Goal: Use online tool/utility: Utilize a website feature to perform a specific function

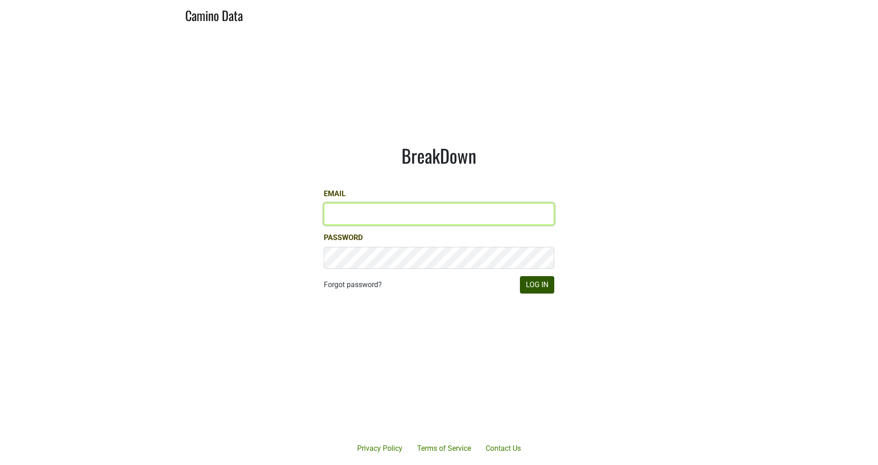
type input "[PERSON_NAME][EMAIL_ADDRESS][DOMAIN_NAME]"
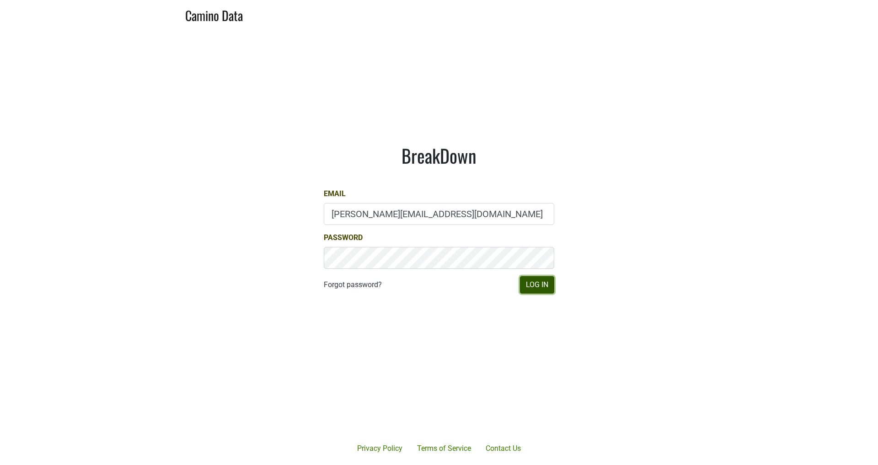
click at [542, 283] on button "Log In" at bounding box center [537, 284] width 34 height 17
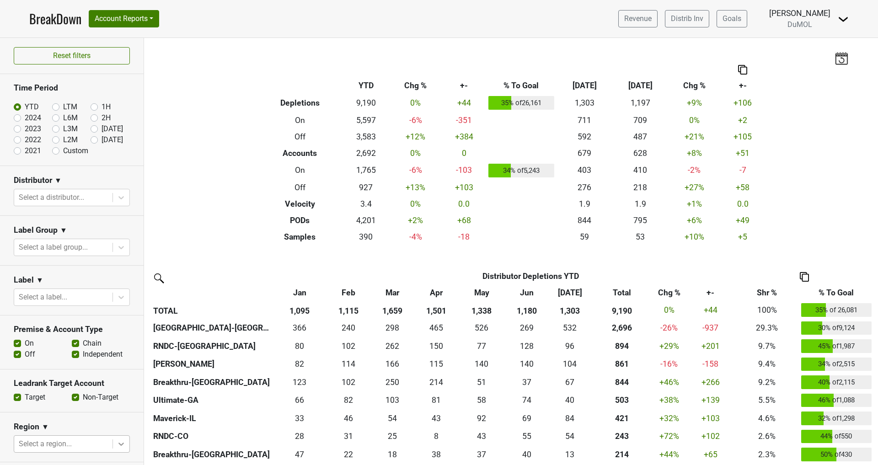
scroll to position [127, 0]
click at [113, 441] on body "BreakDown Account Reports SuperRanker Map Award Progress Chain Compliance CRM N…" at bounding box center [439, 232] width 878 height 465
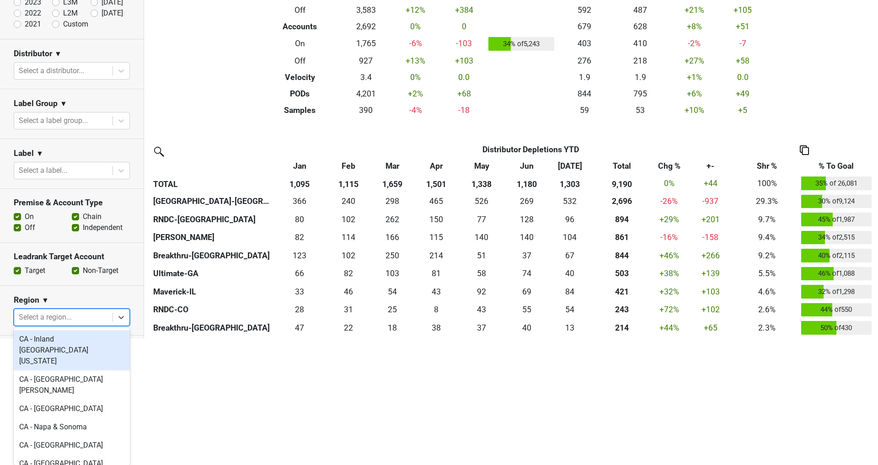
scroll to position [237, 0]
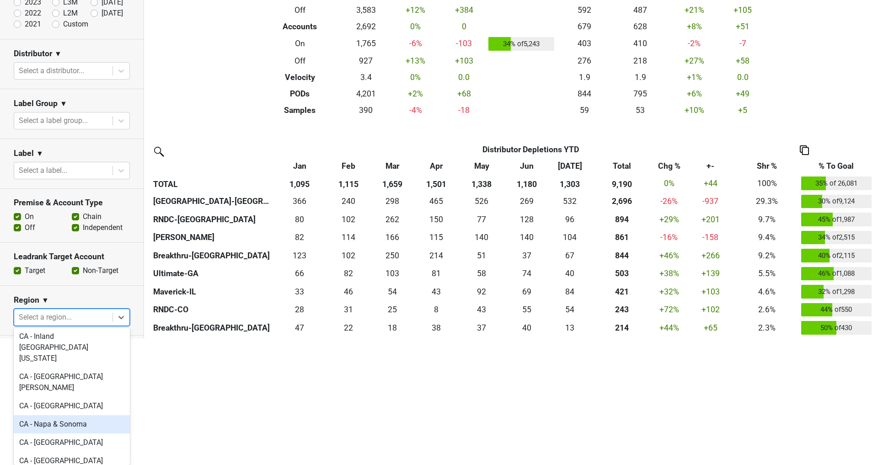
click at [70, 415] on div "CA - Napa & Sonoma" at bounding box center [72, 424] width 116 height 18
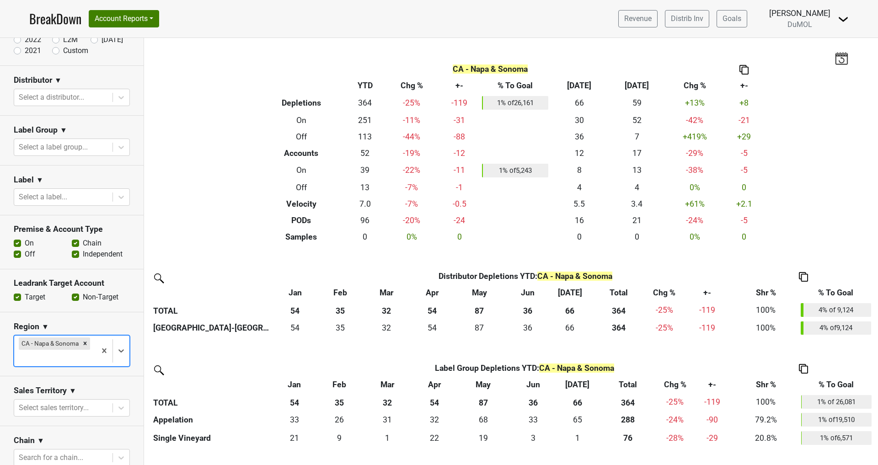
scroll to position [120, 0]
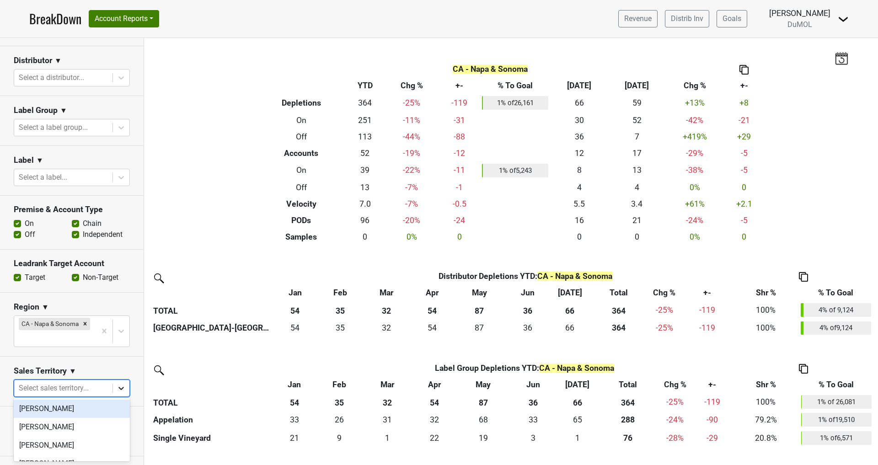
click at [123, 387] on icon at bounding box center [121, 388] width 9 height 9
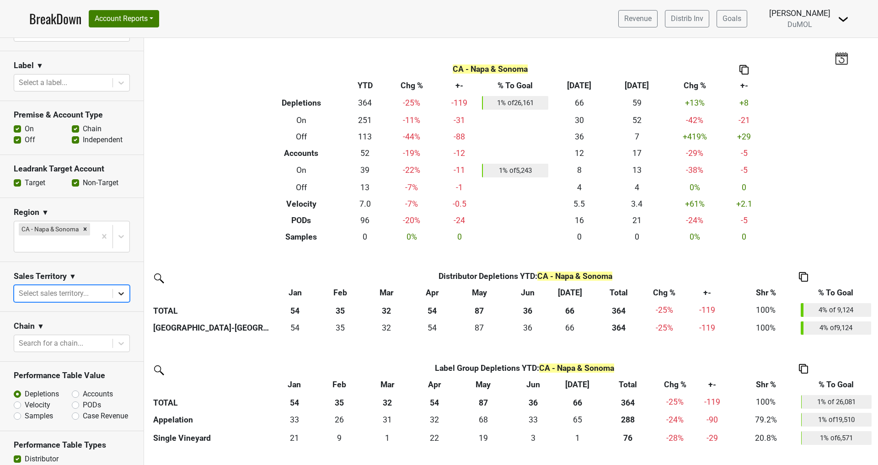
scroll to position [256, 0]
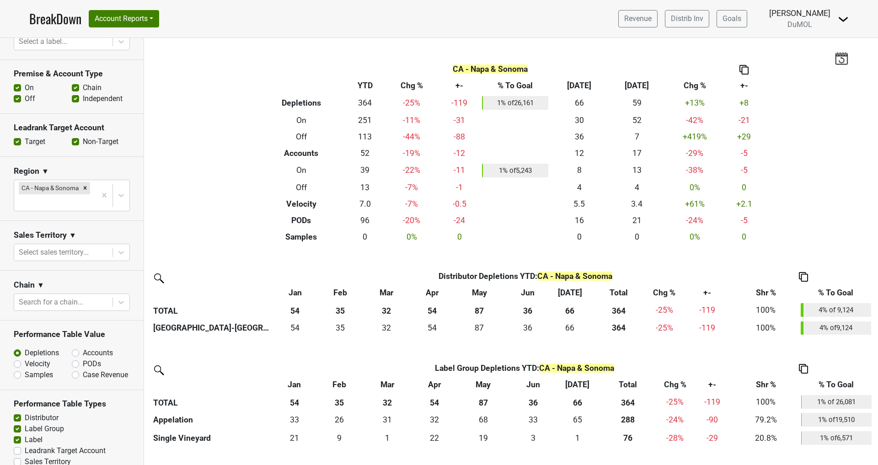
click at [83, 373] on label "Case Revenue" at bounding box center [105, 375] width 45 height 11
click at [78, 373] on input "Case Revenue" at bounding box center [99, 374] width 55 height 9
radio input "true"
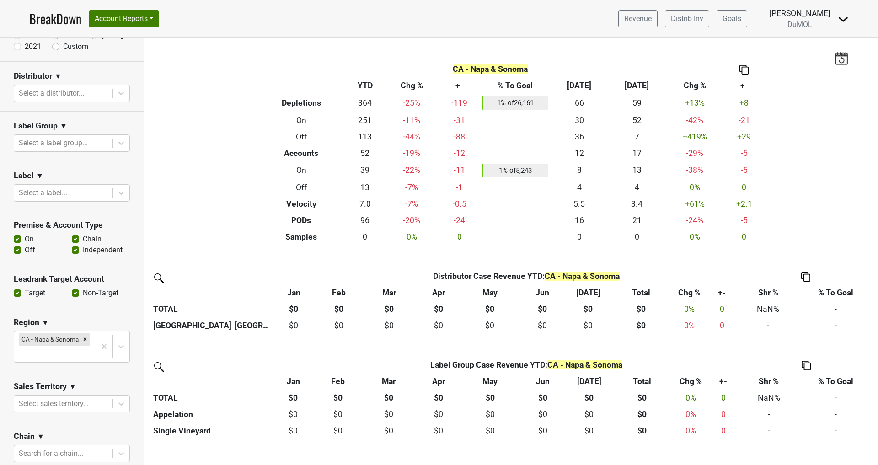
scroll to position [0, 0]
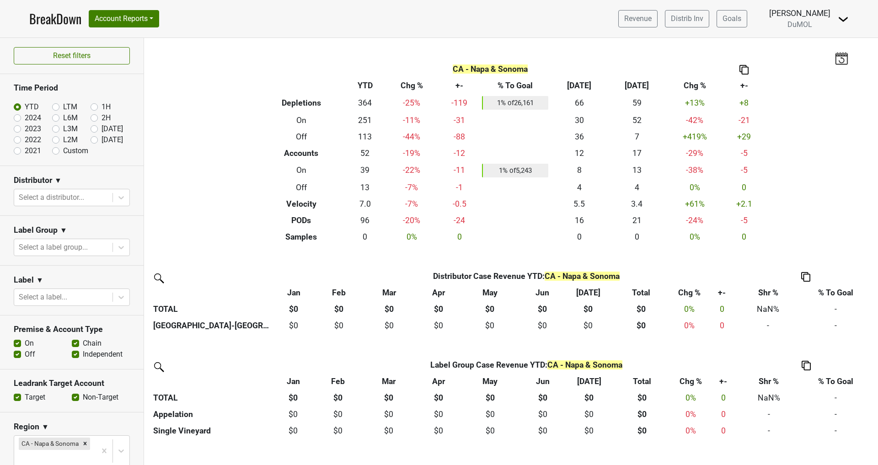
click at [25, 116] on label "2024" at bounding box center [33, 118] width 16 height 11
click at [18, 116] on input "2024" at bounding box center [32, 117] width 37 height 9
radio input "true"
